Goal: Transaction & Acquisition: Purchase product/service

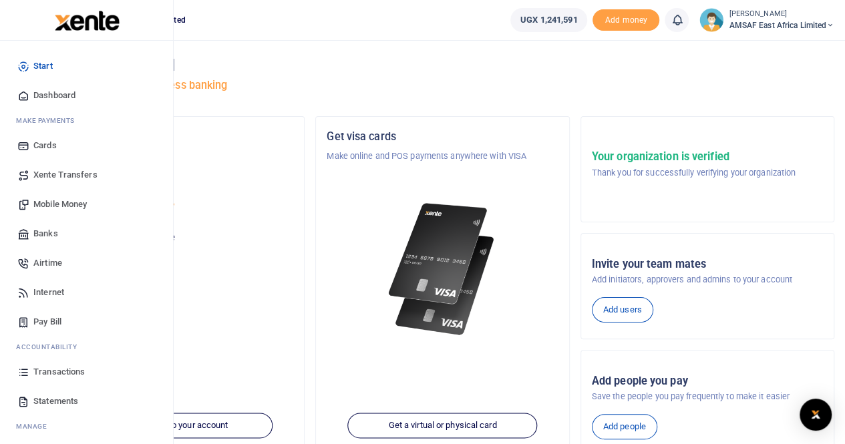
click at [51, 200] on span "Mobile Money" at bounding box center [59, 204] width 53 height 13
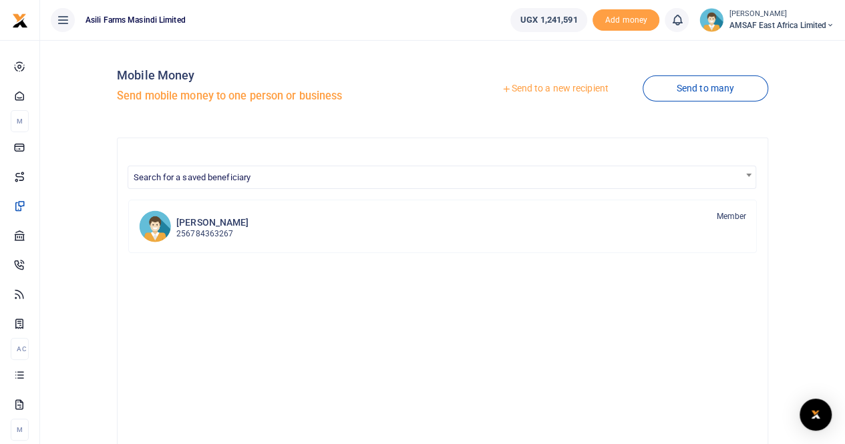
click at [571, 89] on link "Send to a new recipient" at bounding box center [555, 89] width 174 height 24
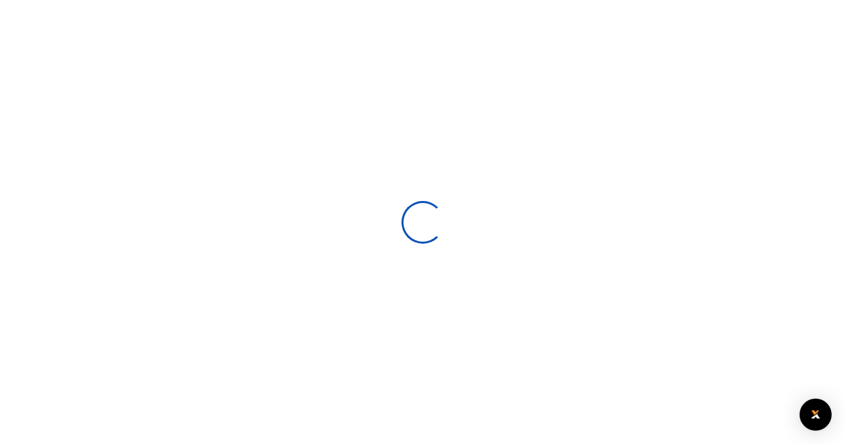
select select
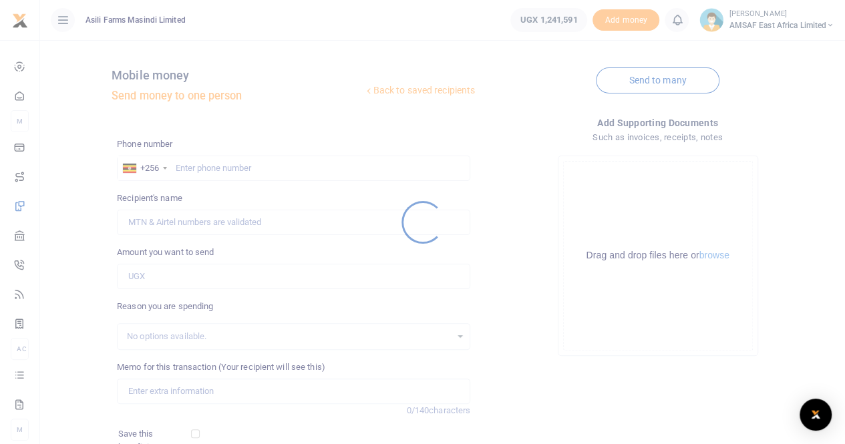
click at [219, 173] on div at bounding box center [422, 222] width 845 height 444
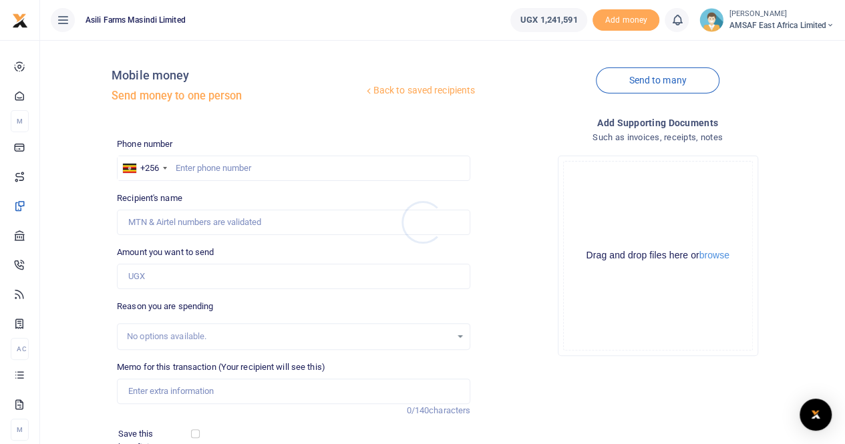
click at [215, 170] on div at bounding box center [422, 222] width 845 height 444
click at [192, 172] on input "text" at bounding box center [294, 168] width 354 height 25
type input "774597589"
type input "Irine Basemera"
type input "774597589"
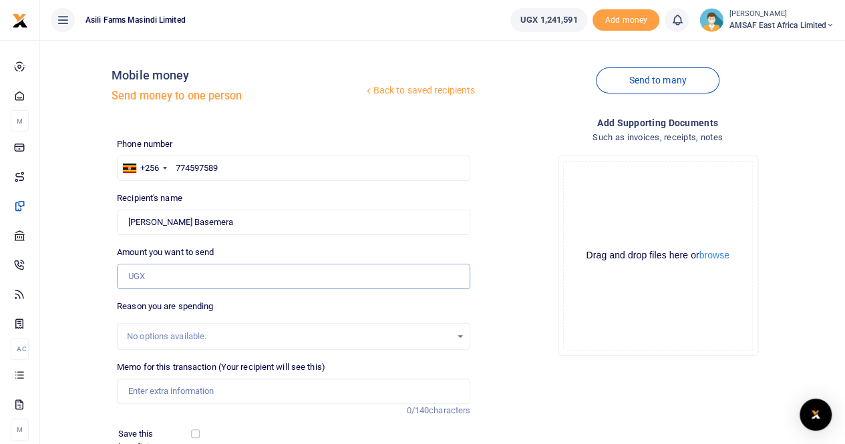
click at [168, 279] on input "Amount you want to send" at bounding box center [294, 276] width 354 height 25
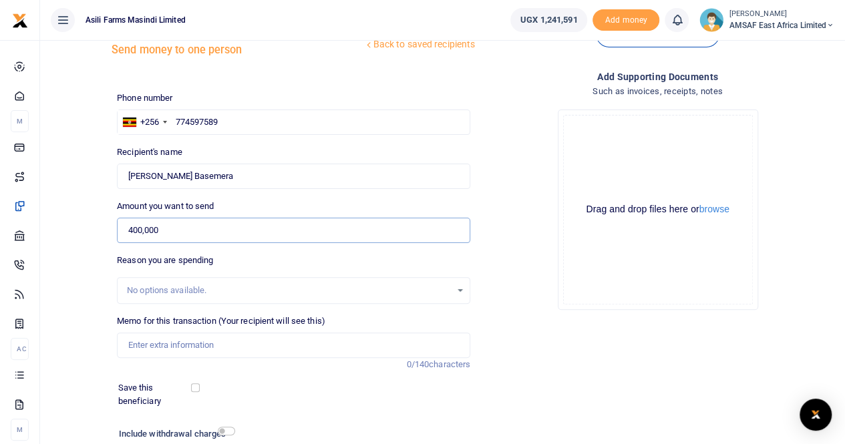
scroll to position [67, 0]
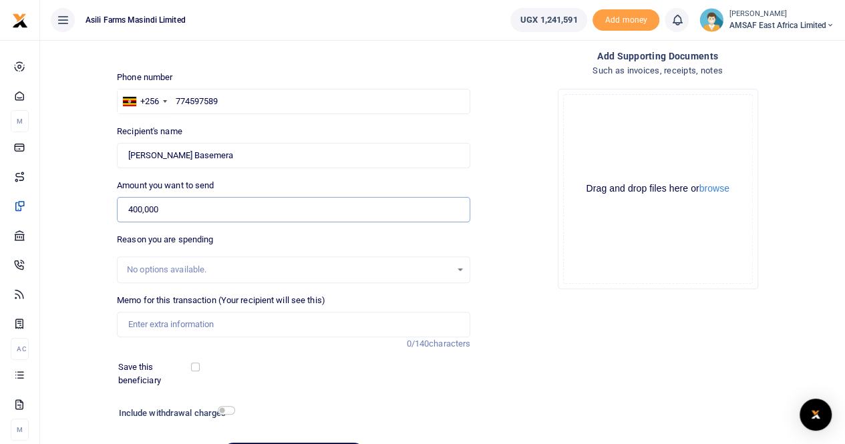
type input "400,000"
click at [169, 268] on div "No options available." at bounding box center [289, 269] width 324 height 13
click at [155, 327] on input "Memo for this transaction (Your recipient will see this)" at bounding box center [294, 324] width 354 height 25
type input "IT REPAIRS AND MAINTENANCE"
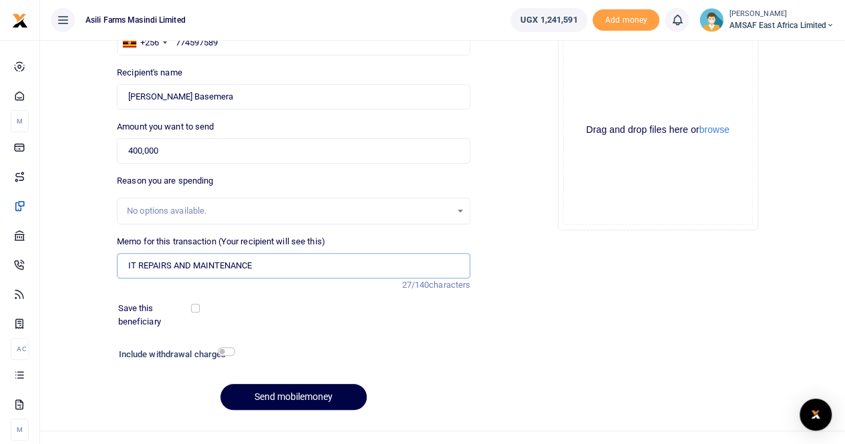
scroll to position [146, 0]
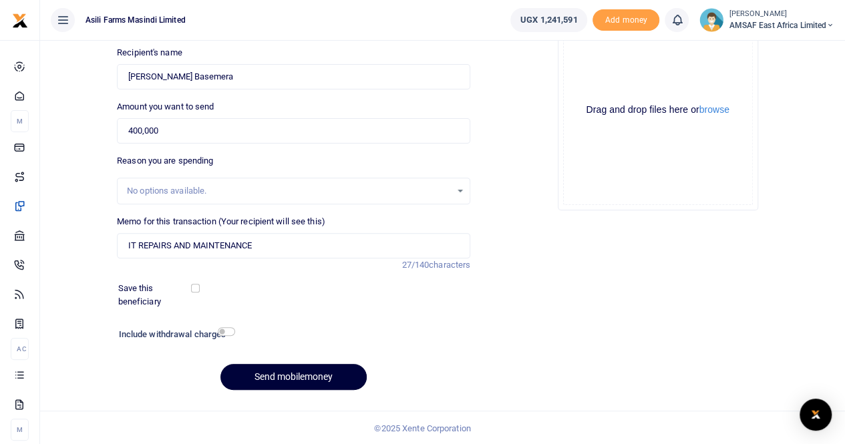
click at [269, 378] on button "Send mobilemoney" at bounding box center [294, 377] width 146 height 26
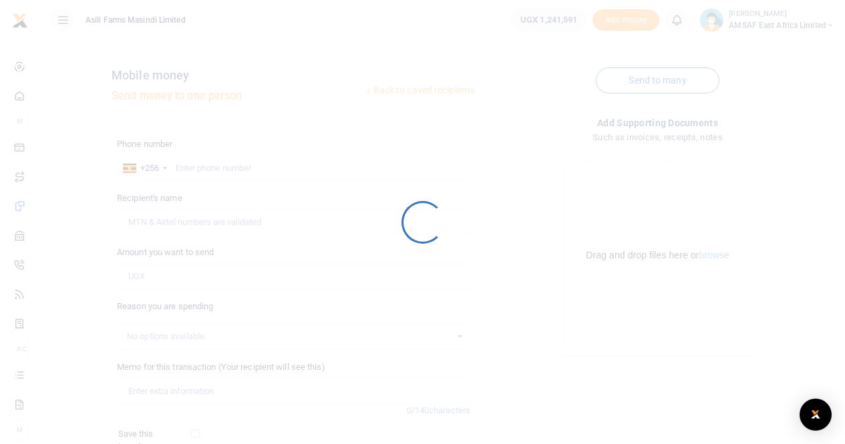
scroll to position [145, 0]
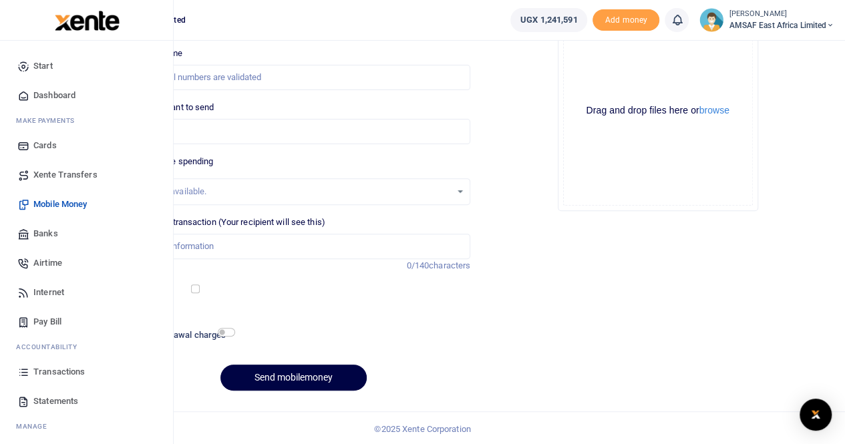
click at [45, 372] on span "Transactions" at bounding box center [58, 372] width 51 height 13
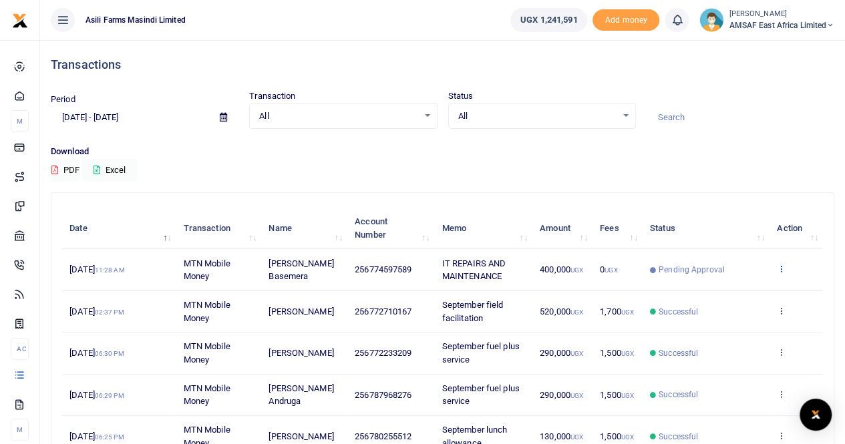
click at [783, 268] on icon at bounding box center [781, 268] width 9 height 9
click at [782, 267] on icon at bounding box center [781, 268] width 9 height 9
click at [720, 289] on link "View details" at bounding box center [733, 292] width 106 height 19
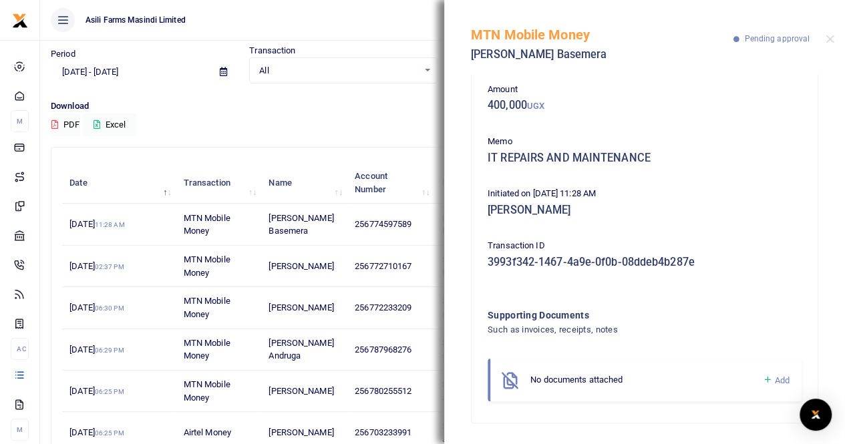
scroll to position [67, 0]
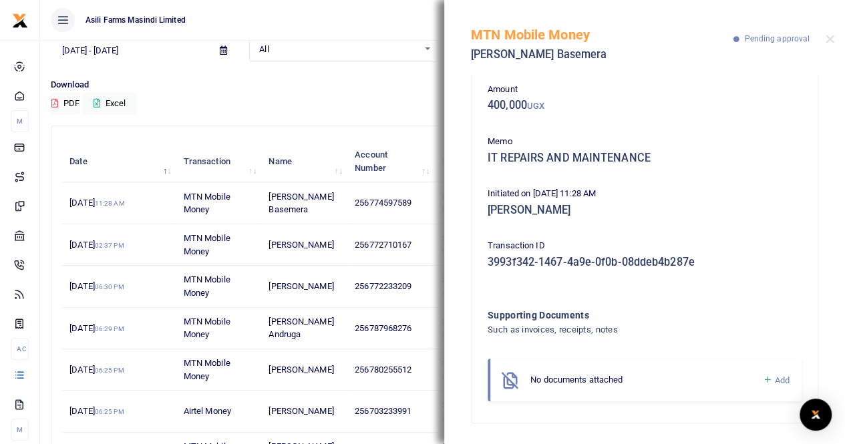
click at [763, 379] on icon at bounding box center [768, 380] width 10 height 12
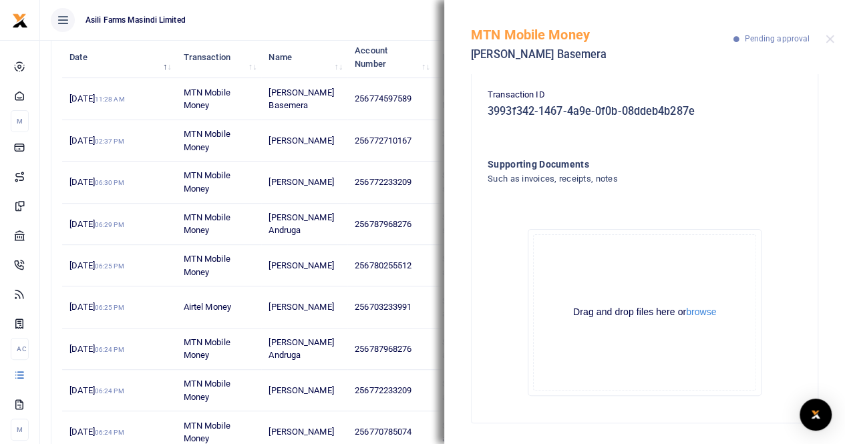
scroll to position [200, 0]
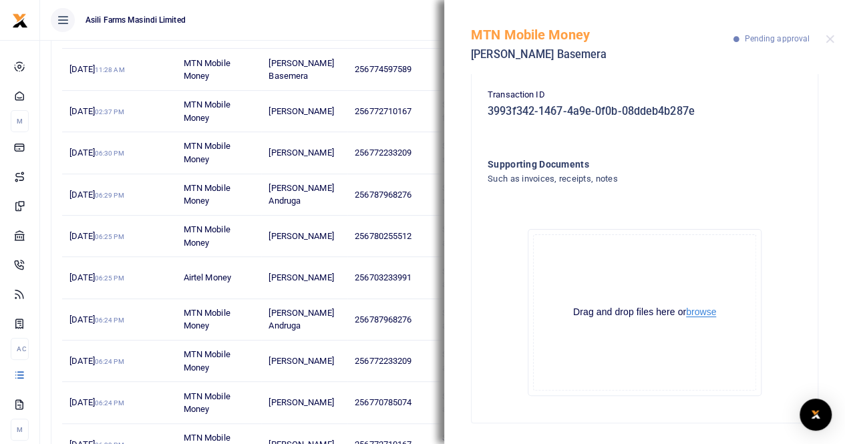
click at [702, 312] on button "browse" at bounding box center [701, 312] width 30 height 10
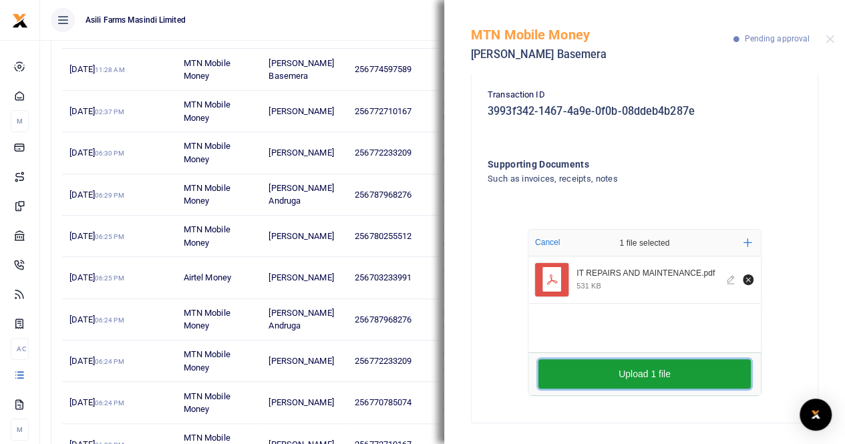
click at [624, 376] on button "Upload 1 file" at bounding box center [645, 374] width 213 height 29
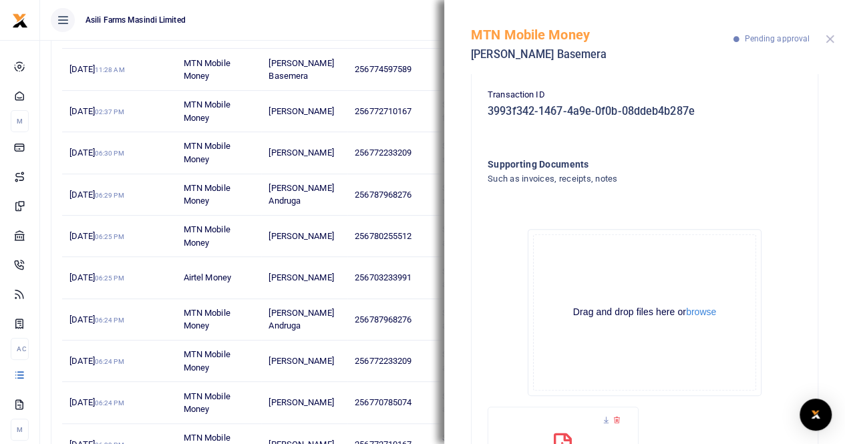
click at [830, 38] on button "Close" at bounding box center [830, 39] width 9 height 9
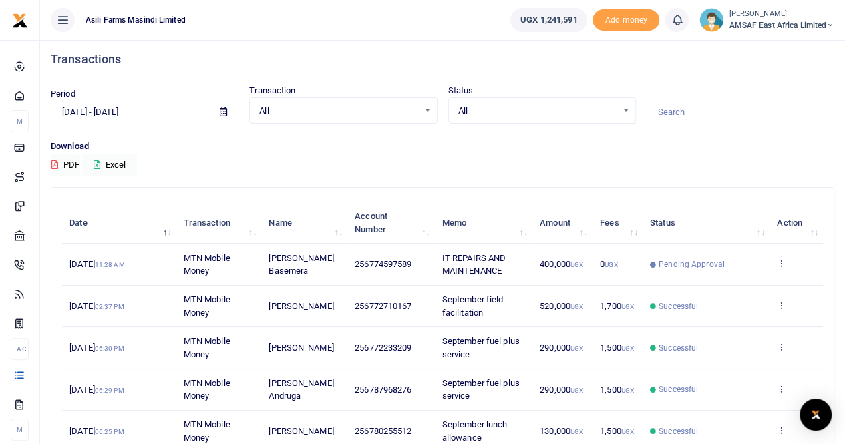
scroll to position [0, 0]
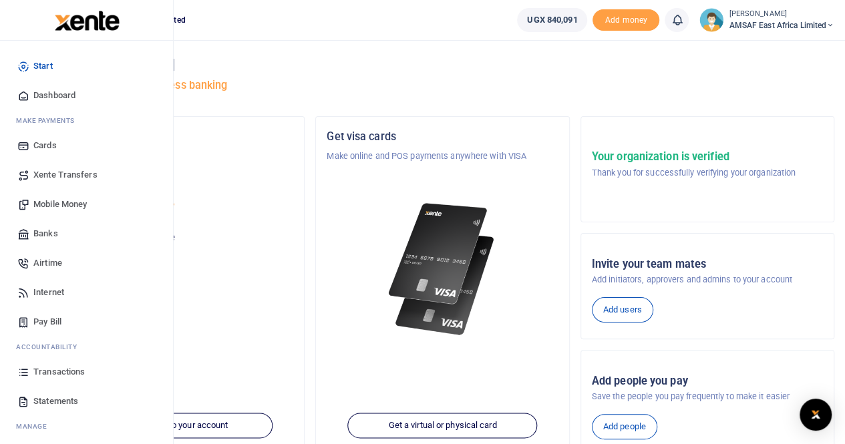
click at [56, 374] on span "Transactions" at bounding box center [58, 372] width 51 height 13
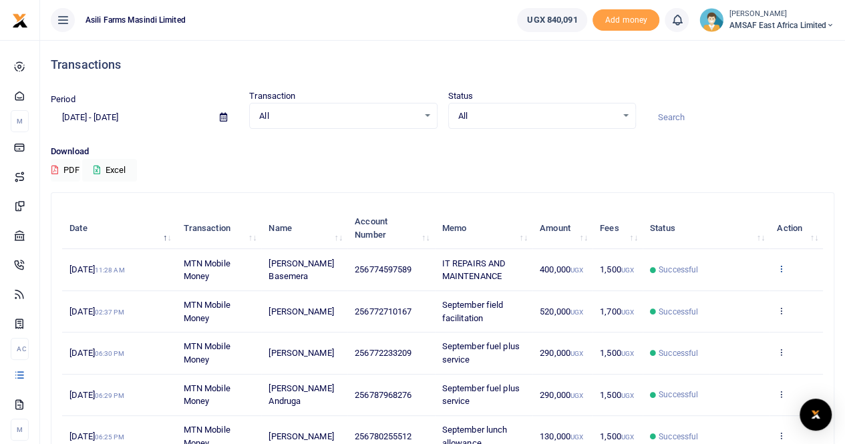
click at [781, 269] on icon at bounding box center [781, 268] width 9 height 9
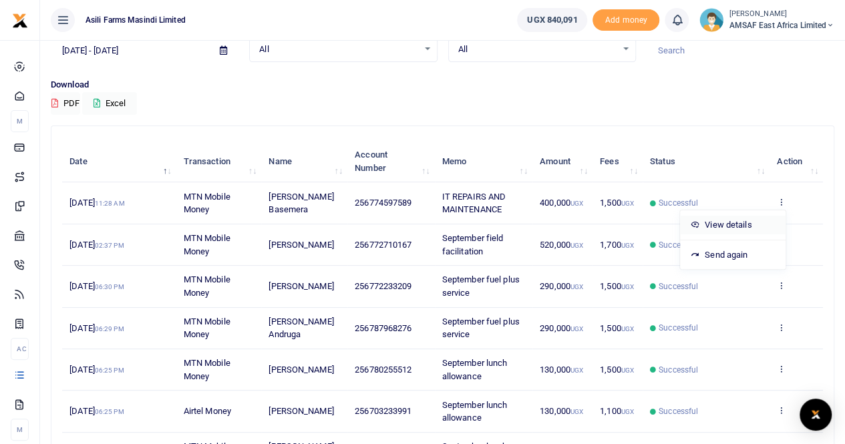
click at [730, 223] on link "View details" at bounding box center [733, 225] width 106 height 19
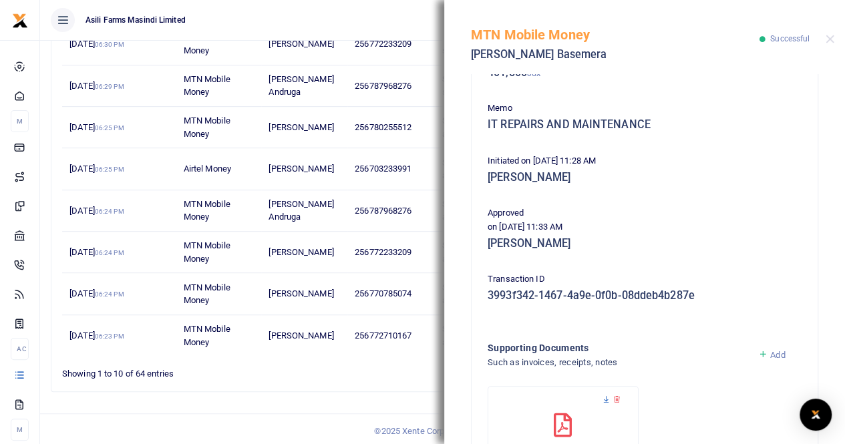
scroll to position [322, 0]
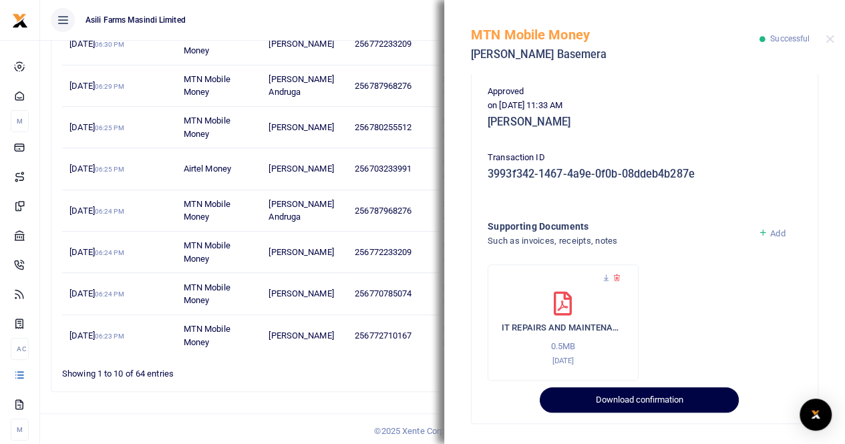
click at [614, 399] on button "Download confirmation" at bounding box center [639, 400] width 198 height 25
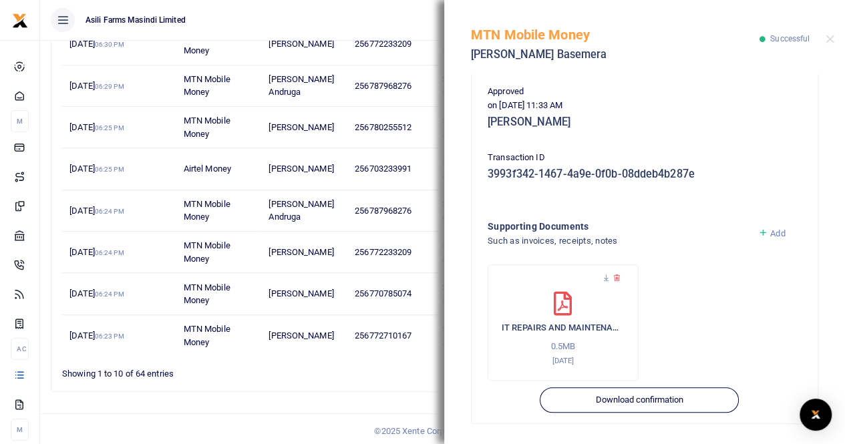
click at [419, 20] on ul "Asili Farms Masindi Limited" at bounding box center [273, 20] width 466 height 40
click at [366, 394] on div "Search: Date Transaction Name Account Number Memo Amount Fees Status Action 5th…" at bounding box center [442, 143] width 795 height 520
click at [831, 39] on button "Close" at bounding box center [830, 39] width 9 height 9
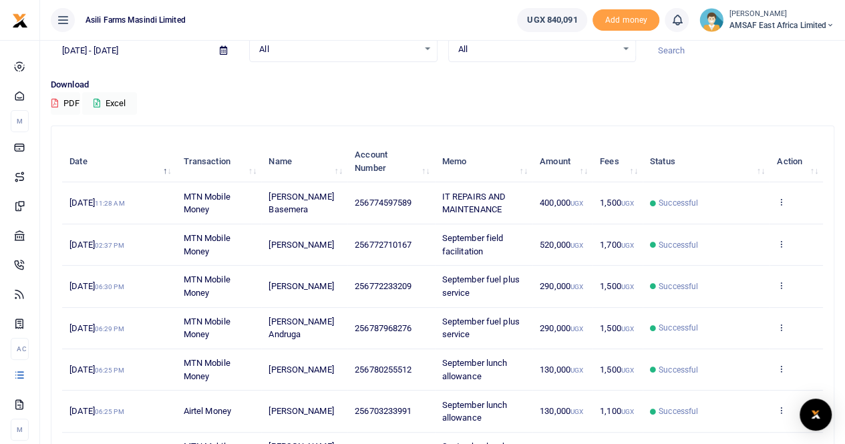
scroll to position [42, 0]
